Goal: Task Accomplishment & Management: Manage account settings

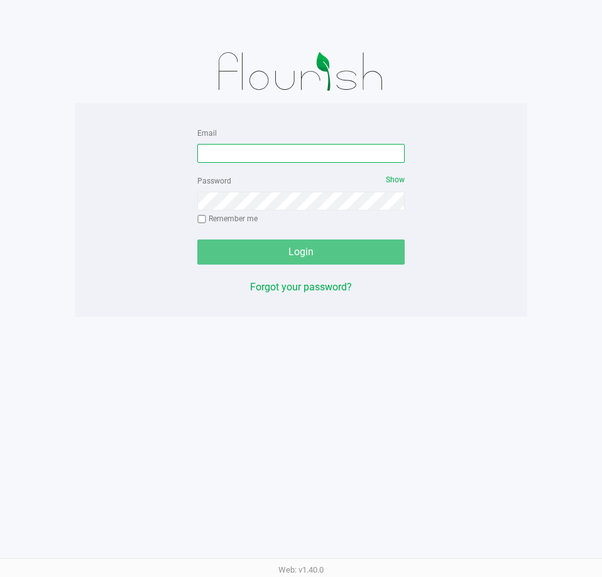
click at [224, 152] on input "Email" at bounding box center [300, 153] width 207 height 19
type input "[EMAIL_ADDRESS][DOMAIN_NAME]"
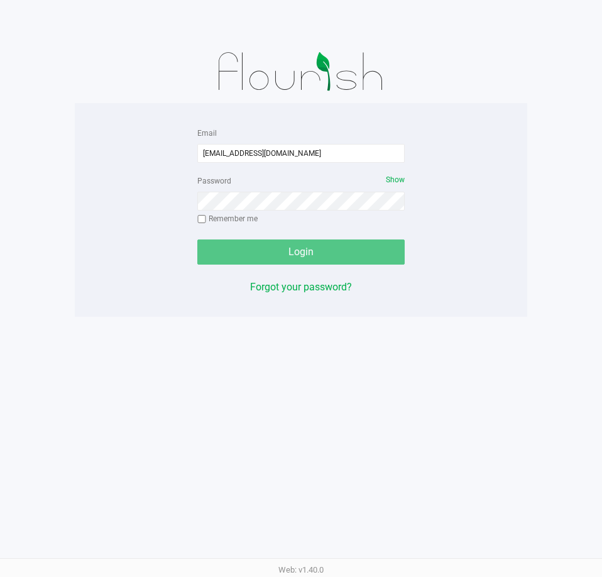
click at [242, 210] on div "Password Show Remember me" at bounding box center [300, 201] width 207 height 57
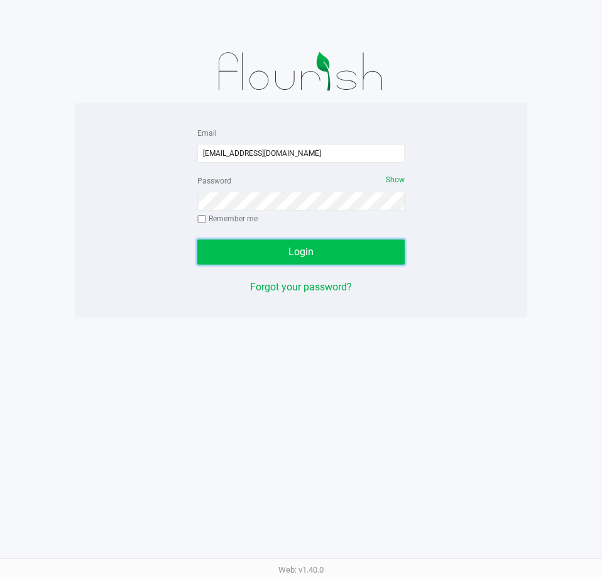
click at [309, 251] on span "Login" at bounding box center [301, 252] width 25 height 12
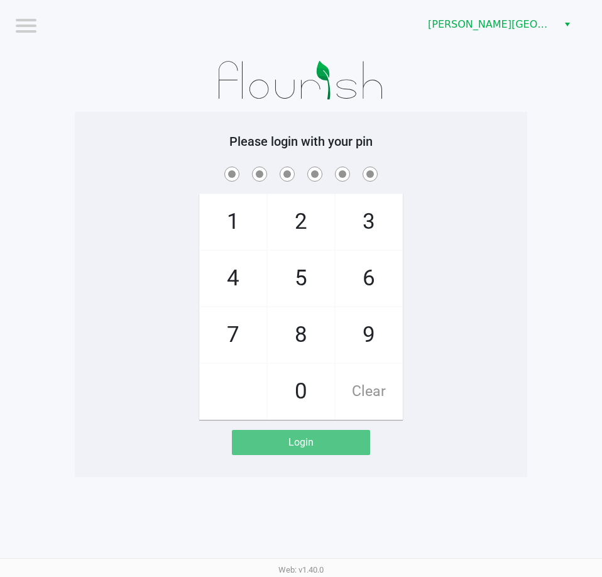
click at [312, 292] on span "5" at bounding box center [301, 278] width 67 height 55
checkbox input "true"
click at [245, 238] on span "1" at bounding box center [233, 221] width 67 height 55
checkbox input "true"
click at [380, 295] on span "6" at bounding box center [369, 278] width 67 height 55
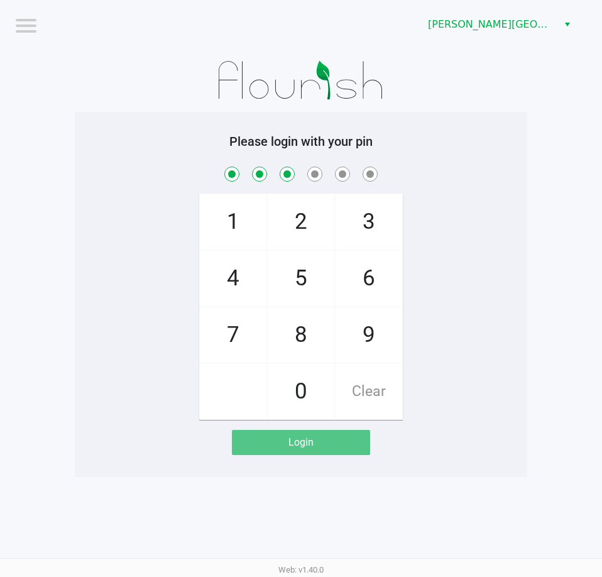
checkbox input "true"
click at [245, 280] on span "4" at bounding box center [233, 278] width 67 height 55
checkbox input "true"
drag, startPoint x: 301, startPoint y: 289, endPoint x: 240, endPoint y: 363, distance: 95.5
click at [294, 294] on span "5" at bounding box center [301, 278] width 67 height 55
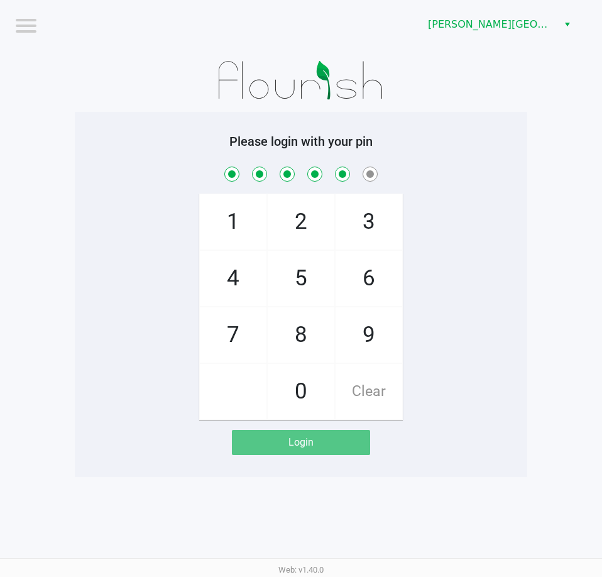
checkbox input "true"
click at [239, 360] on span "7" at bounding box center [233, 334] width 67 height 55
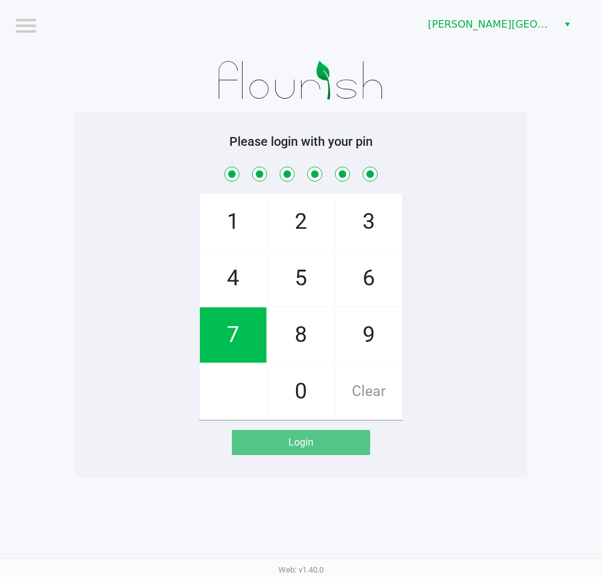
checkbox input "true"
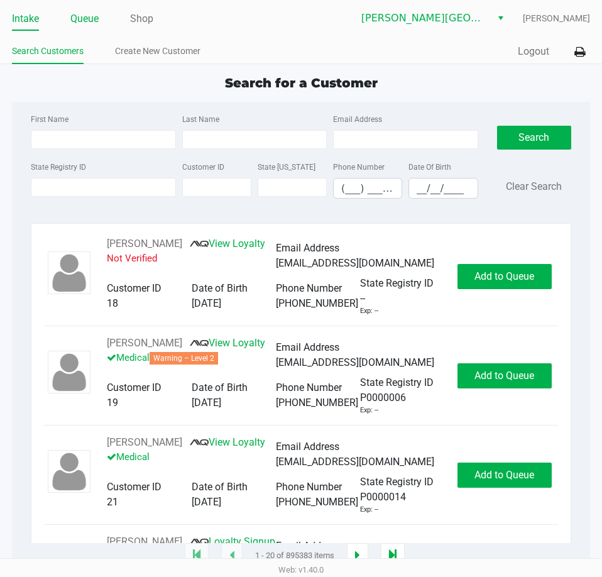
click at [85, 15] on link "Queue" at bounding box center [84, 19] width 28 height 18
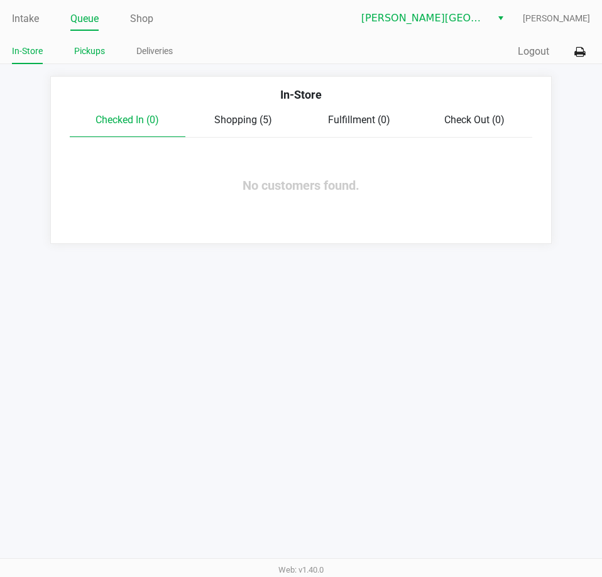
click at [94, 50] on link "Pickups" at bounding box center [89, 51] width 31 height 16
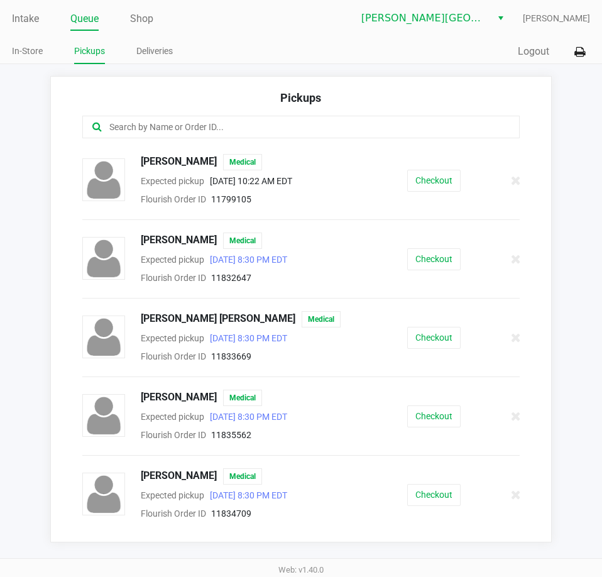
click at [75, 13] on link "Queue" at bounding box center [84, 19] width 28 height 18
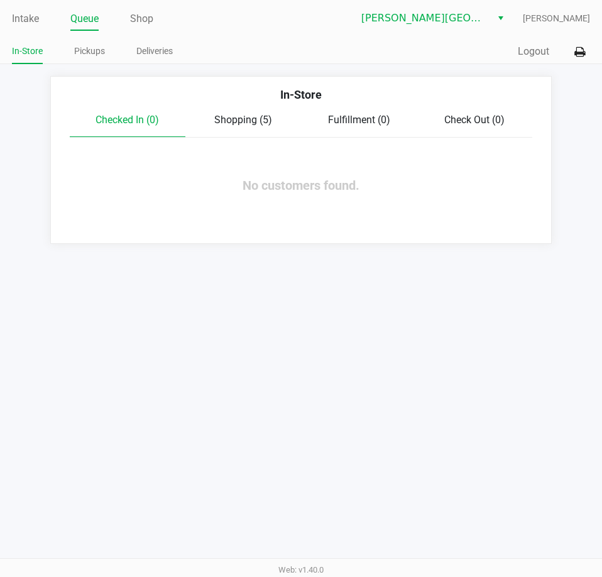
click at [368, 119] on span "Fulfillment (0)" at bounding box center [359, 120] width 62 height 12
click at [232, 113] on div "Shopping (5)" at bounding box center [243, 120] width 116 height 15
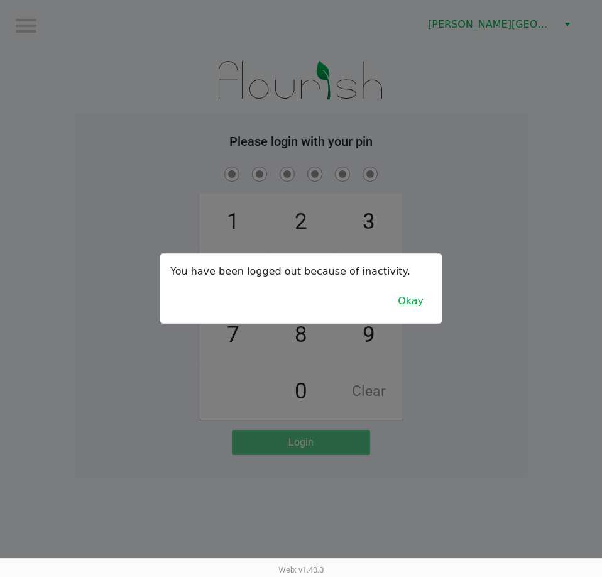
click at [412, 305] on button "Okay" at bounding box center [411, 301] width 42 height 24
